Goal: Find specific page/section

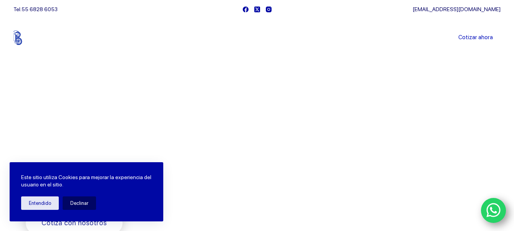
click at [247, 38] on link "Sucursales" at bounding box center [243, 38] width 48 height 0
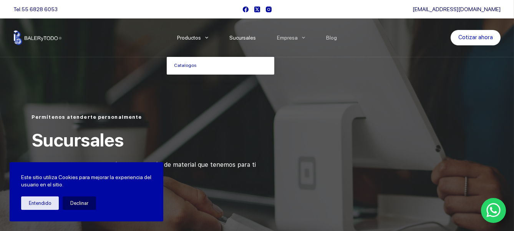
click at [210, 35] on span "Menu Principal" at bounding box center [206, 37] width 9 height 9
click at [193, 64] on link "Catalogos" at bounding box center [221, 66] width 108 height 18
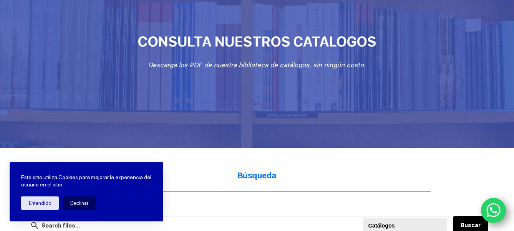
scroll to position [76, 0]
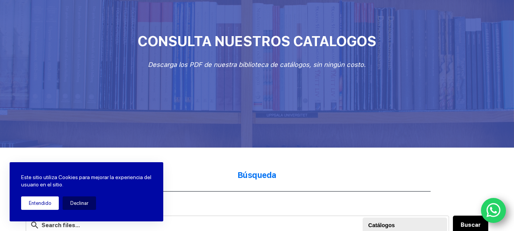
click at [38, 200] on button "Entendido" at bounding box center [40, 202] width 38 height 13
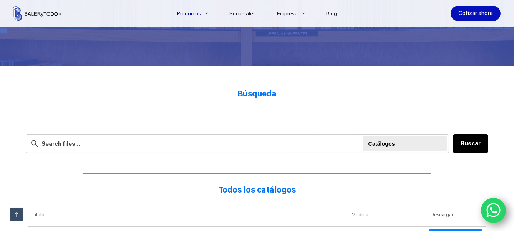
scroll to position [163, 0]
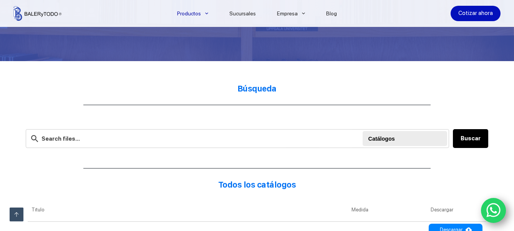
click at [387, 139] on div at bounding box center [406, 138] width 75 height 15
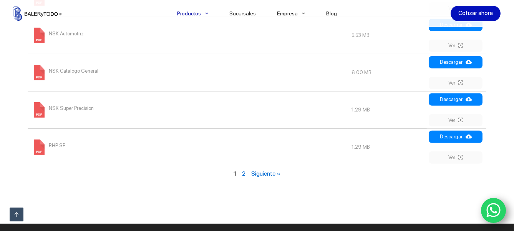
scroll to position [968, 0]
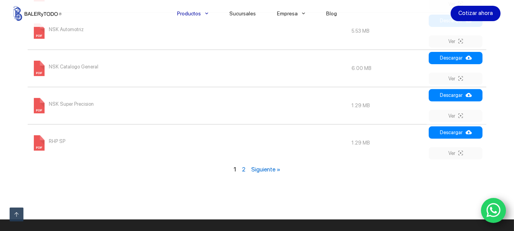
click at [264, 166] on link "Siguiente »" at bounding box center [265, 169] width 29 height 7
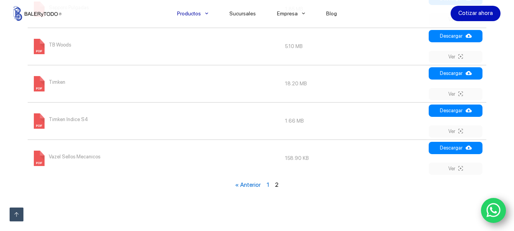
scroll to position [507, 0]
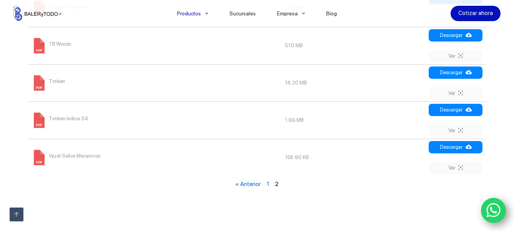
click at [251, 183] on link "« Anterior" at bounding box center [249, 183] width 26 height 7
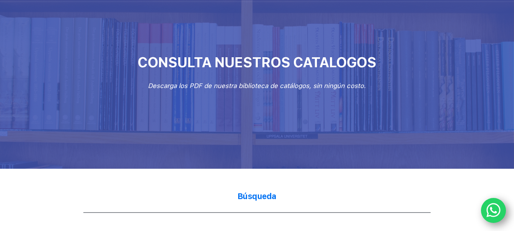
scroll to position [53, 0]
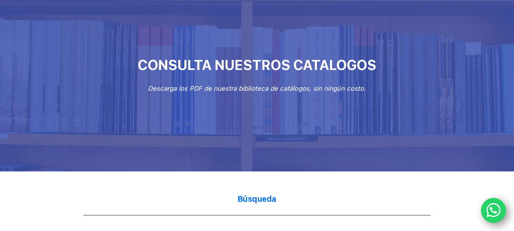
scroll to position [507, 0]
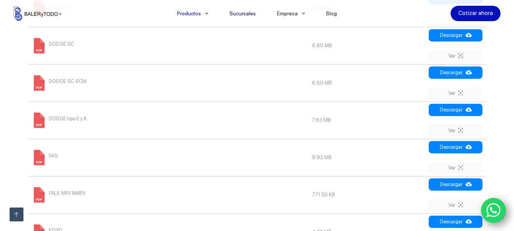
scroll to position [968, 0]
